Goal: Task Accomplishment & Management: Use online tool/utility

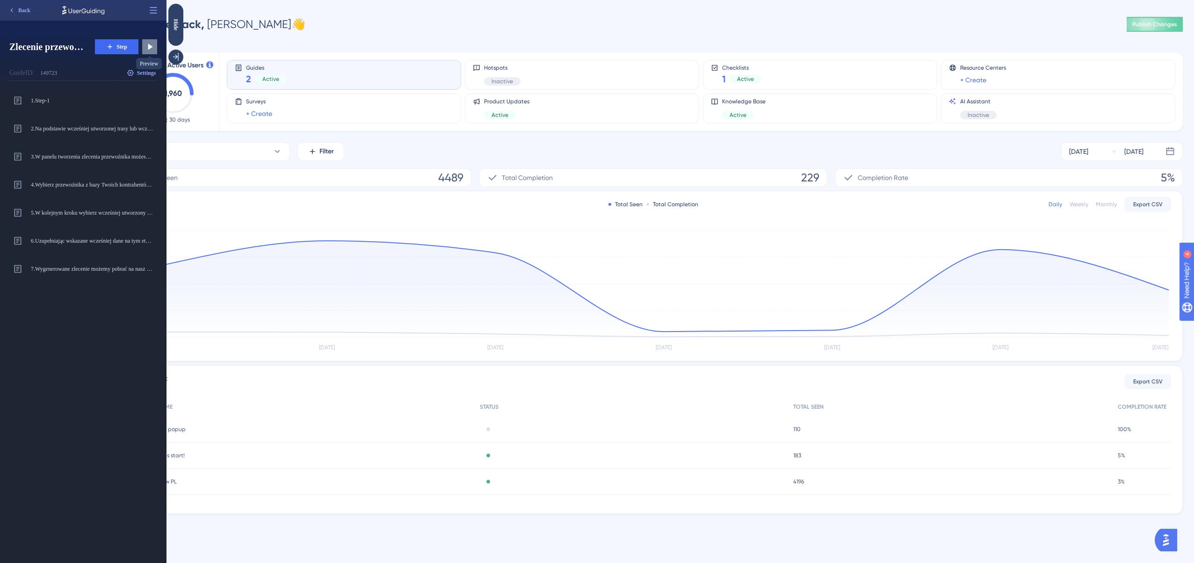
click at [152, 43] on icon at bounding box center [149, 46] width 9 height 9
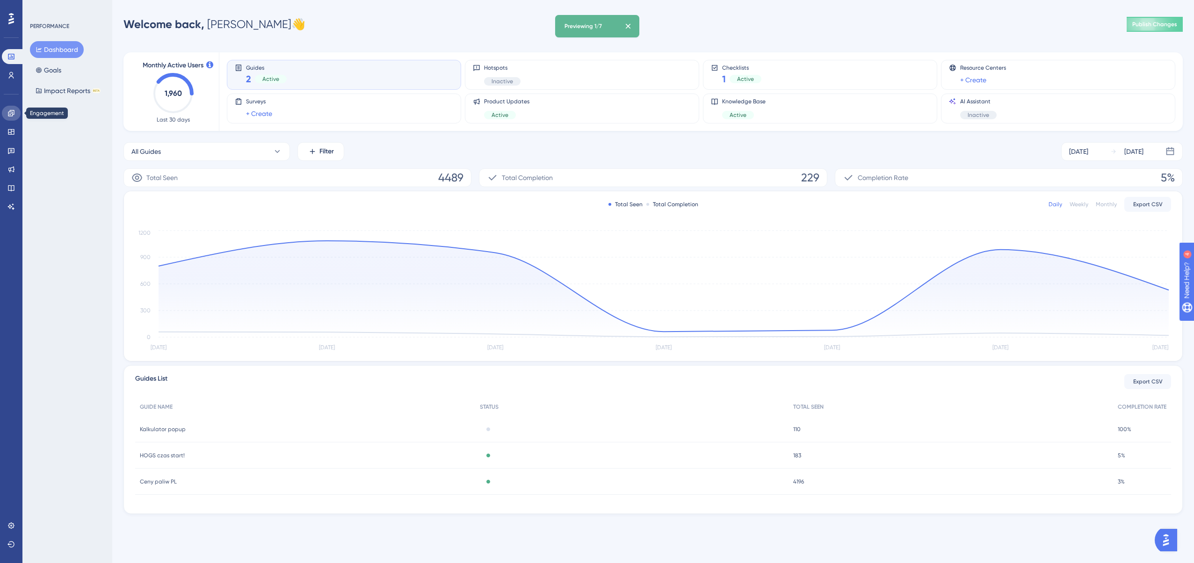
click at [4, 109] on link at bounding box center [11, 113] width 19 height 15
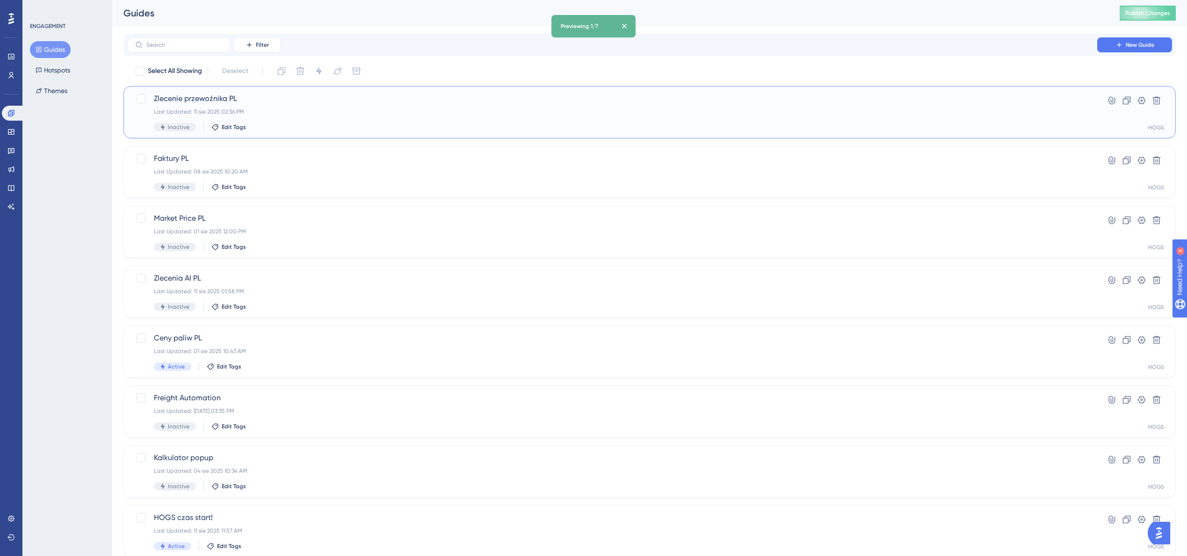
click at [202, 94] on span "Zlecenie przewoźnika PL" at bounding box center [612, 98] width 917 height 11
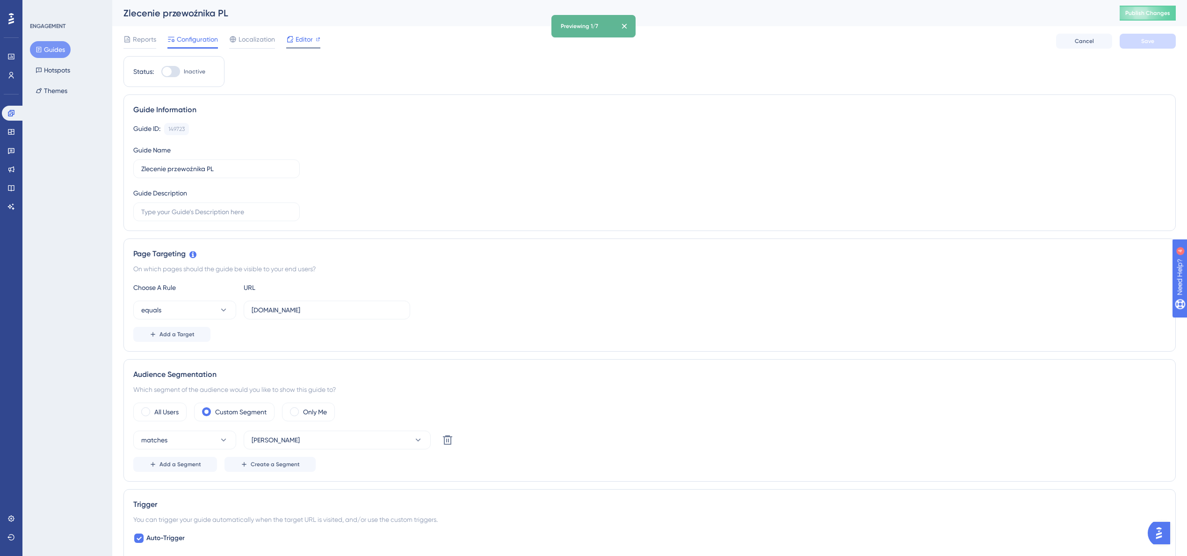
click at [312, 42] on span "Editor" at bounding box center [304, 39] width 17 height 11
